Goal: Communication & Community: Answer question/provide support

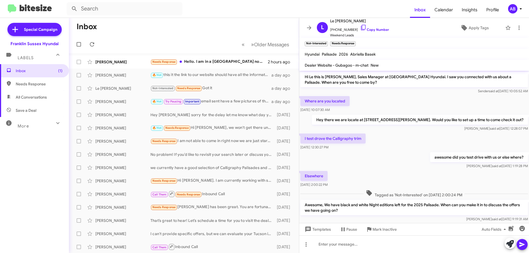
scroll to position [87, 0]
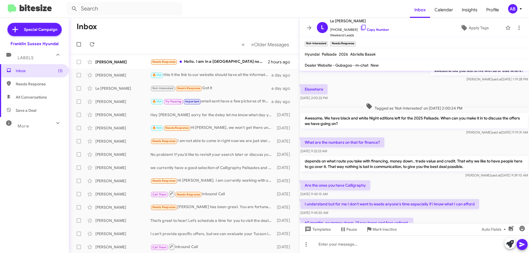
click at [310, 28] on icon at bounding box center [309, 28] width 4 height 4
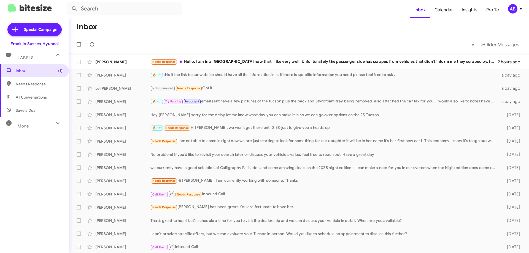
click at [228, 65] on div "[PERSON_NAME] Needs Response Hello. I am in a [GEOGRAPHIC_DATA] now that I like…" at bounding box center [298, 61] width 451 height 11
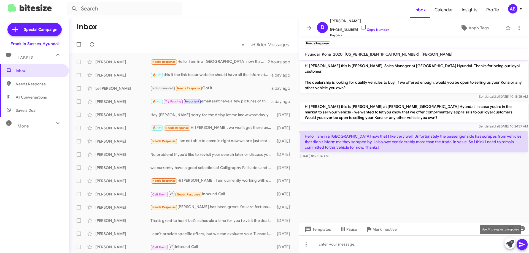
click at [508, 242] on icon at bounding box center [510, 244] width 8 height 8
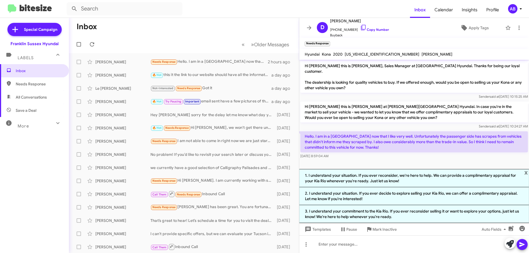
click at [411, 174] on li "1. I understand your situation. If you ever reconsider, we're here to help. We …" at bounding box center [414, 178] width 230 height 18
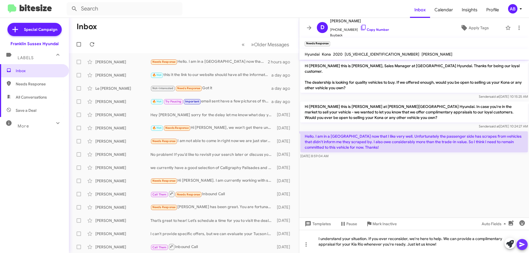
click at [522, 242] on icon at bounding box center [522, 244] width 7 height 7
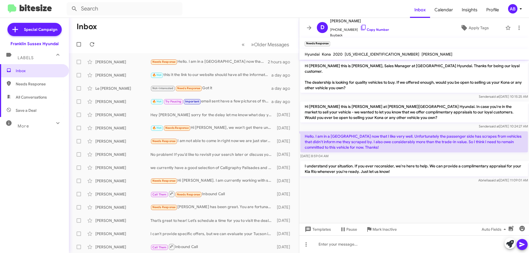
click at [306, 29] on icon at bounding box center [309, 28] width 7 height 7
